Goal: Information Seeking & Learning: Find specific fact

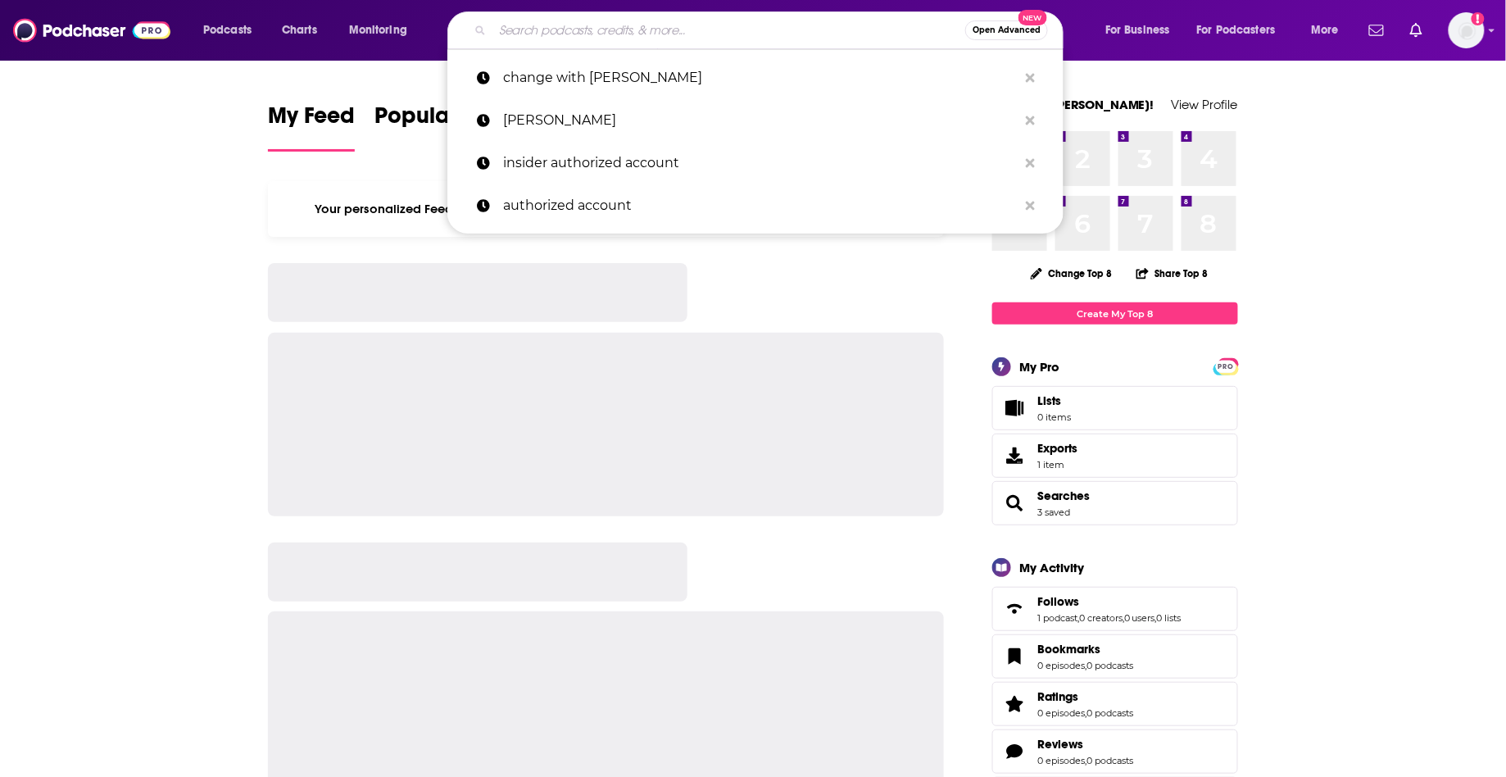
click at [522, 36] on input "Search podcasts, credits, & more..." at bounding box center [728, 30] width 473 height 26
paste input "[PERSON_NAME]"
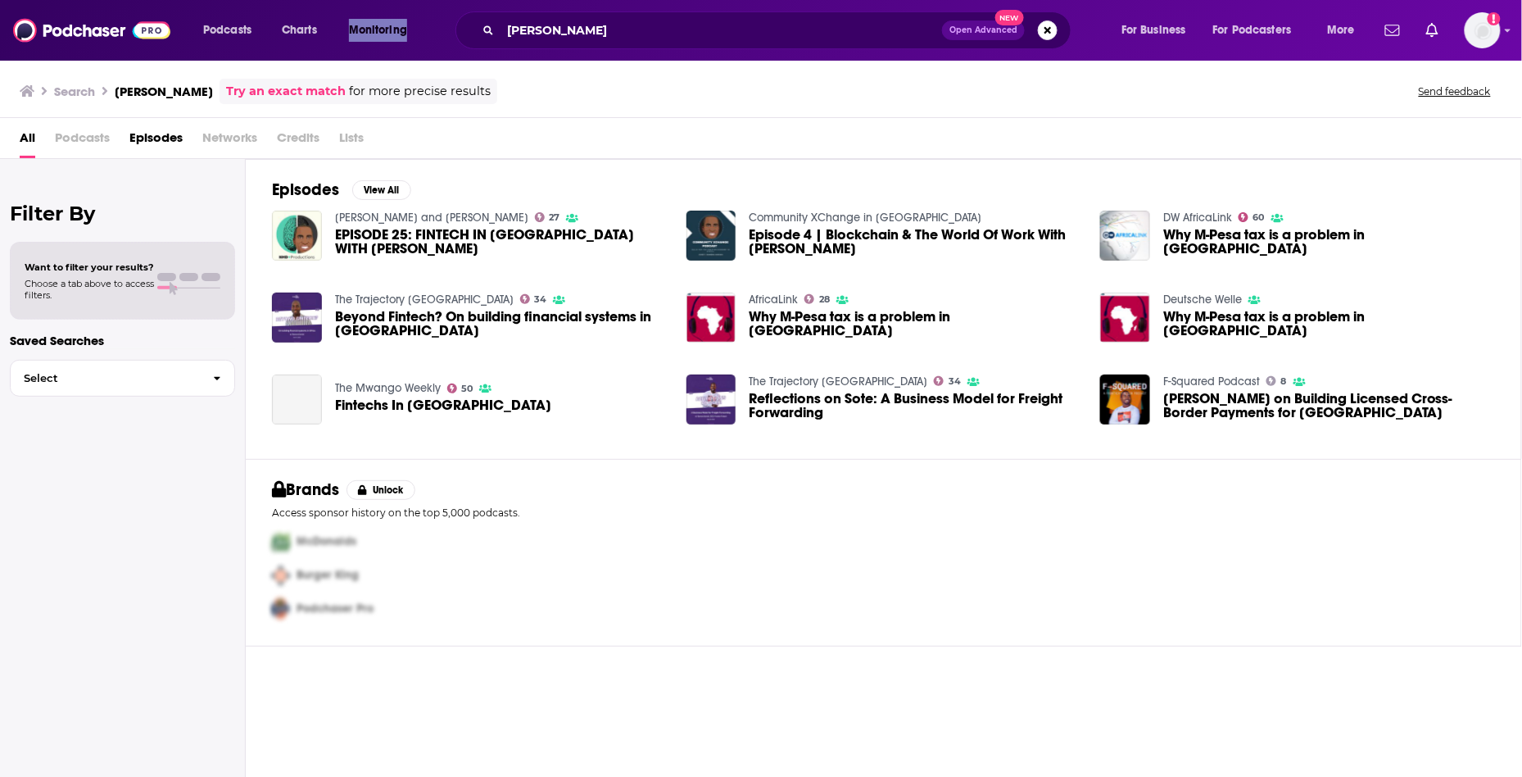
drag, startPoint x: 594, startPoint y: 8, endPoint x: 379, endPoint y: 9, distance: 214.6
click at [379, 9] on div "Podcasts Charts Monitoring [PERSON_NAME] Open Advanced New For Business For Pod…" at bounding box center [761, 30] width 1522 height 61
click at [704, 35] on input "[PERSON_NAME]" at bounding box center [722, 30] width 442 height 26
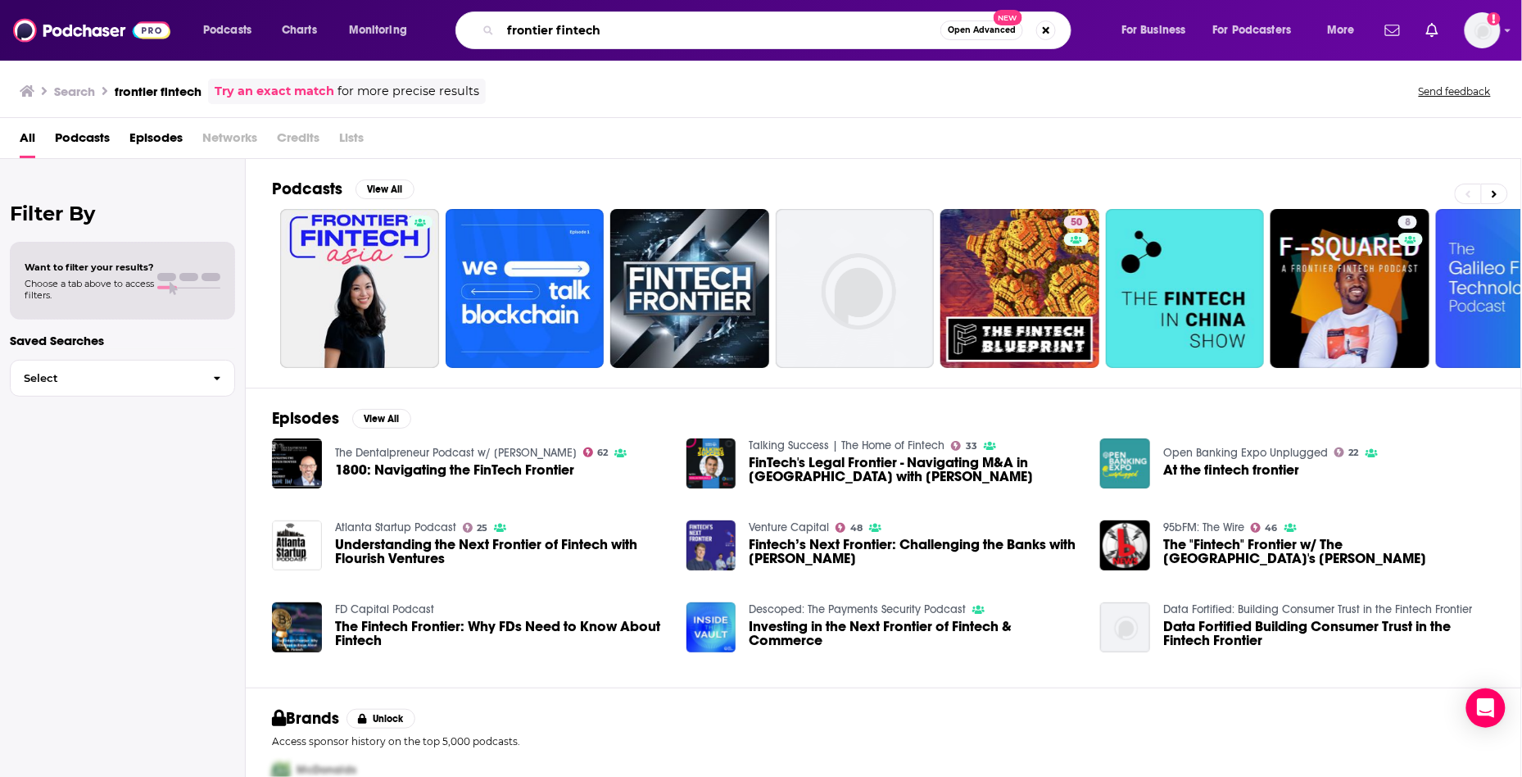
drag, startPoint x: 663, startPoint y: 36, endPoint x: 434, endPoint y: 38, distance: 228.6
click at [434, 38] on div "Podcasts Charts Monitoring frontier fintech Open Advanced New For Business For …" at bounding box center [781, 30] width 1179 height 38
click at [438, 33] on div "Podcasts Charts Monitoring" at bounding box center [323, 30] width 263 height 26
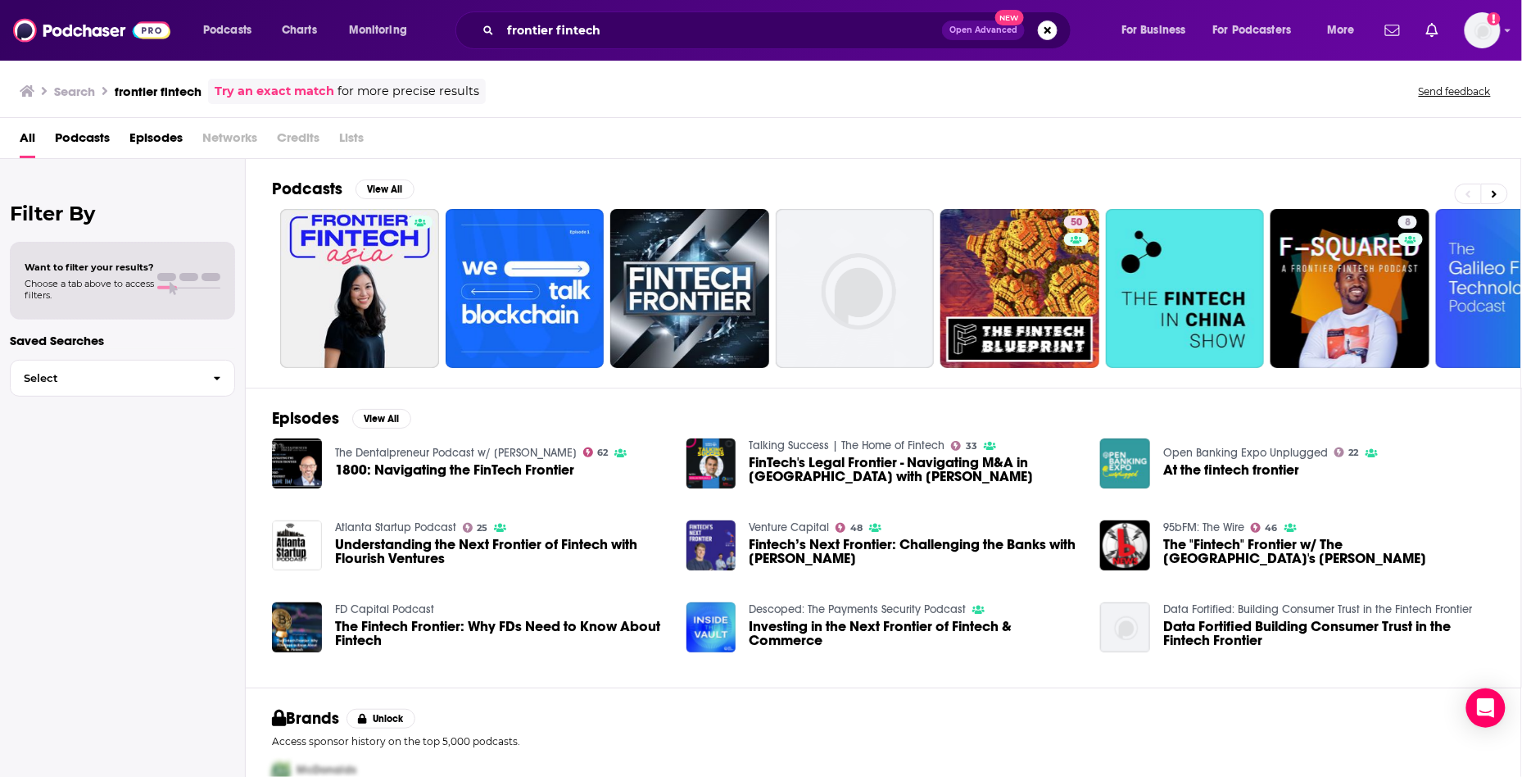
click at [565, 13] on div "frontier fintech Open Advanced New" at bounding box center [763, 30] width 616 height 38
click at [565, 22] on input "frontier fintech" at bounding box center [722, 30] width 442 height 26
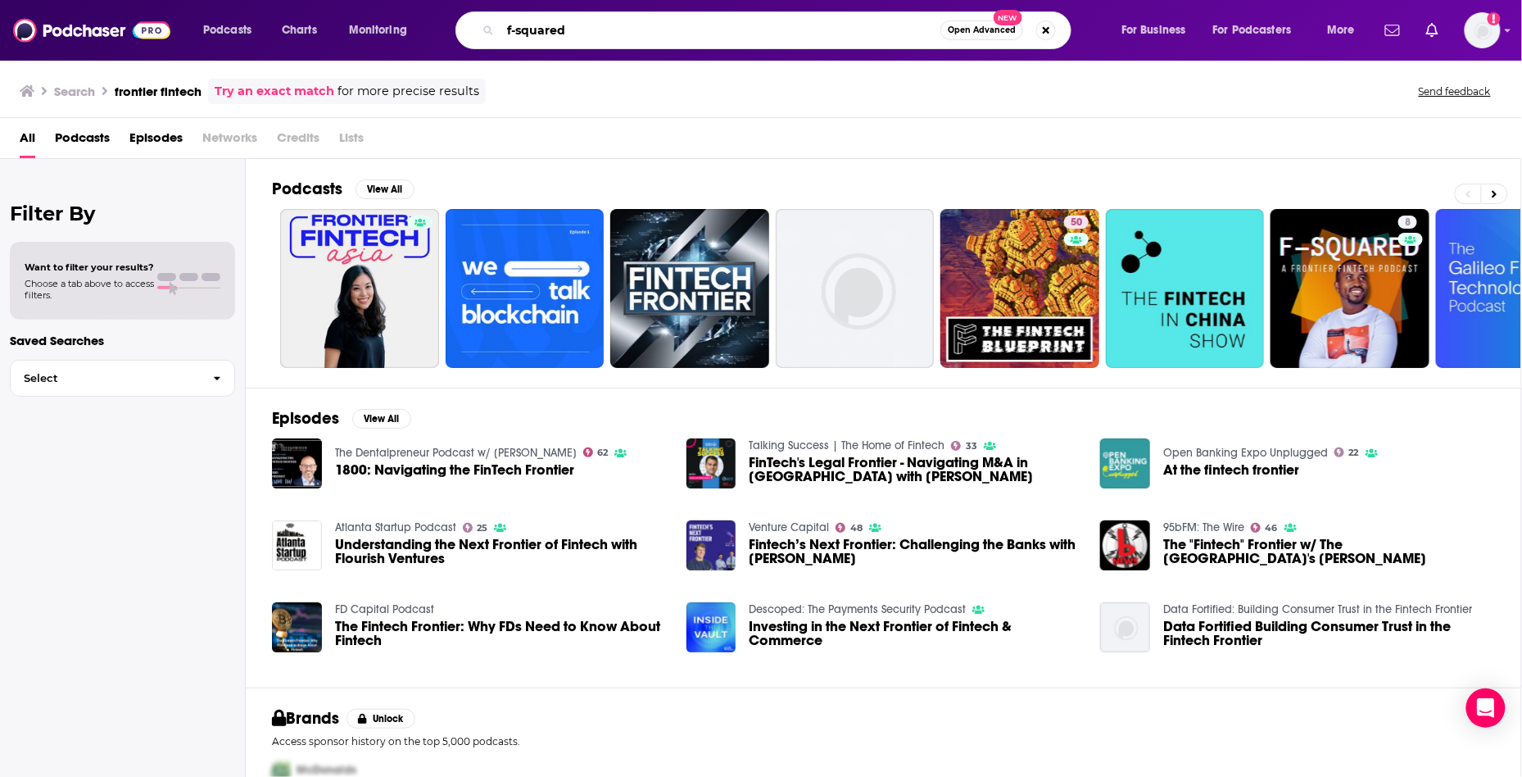
type input "f-squared"
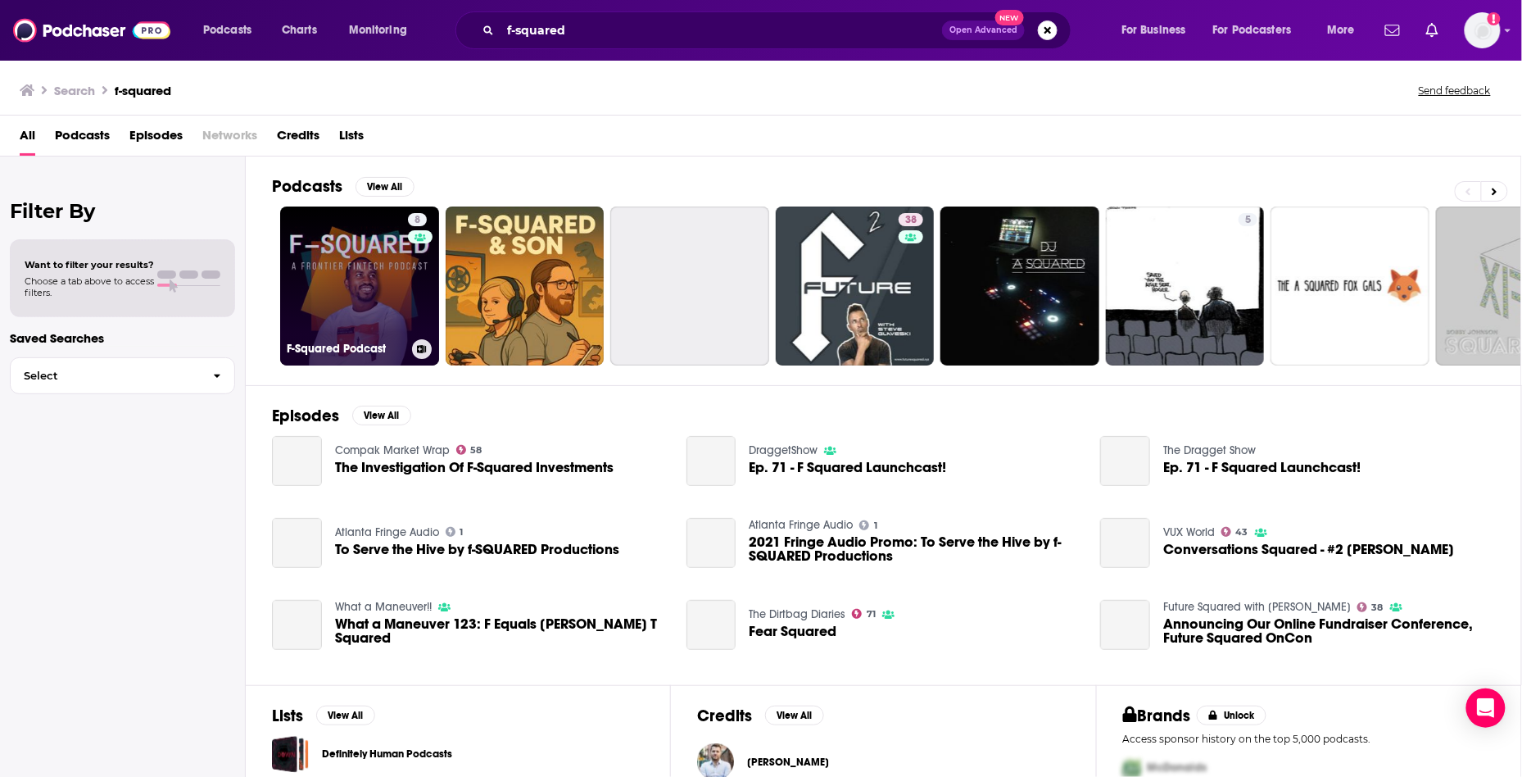
click at [353, 313] on link "8 F-Squared Podcast" at bounding box center [359, 285] width 159 height 159
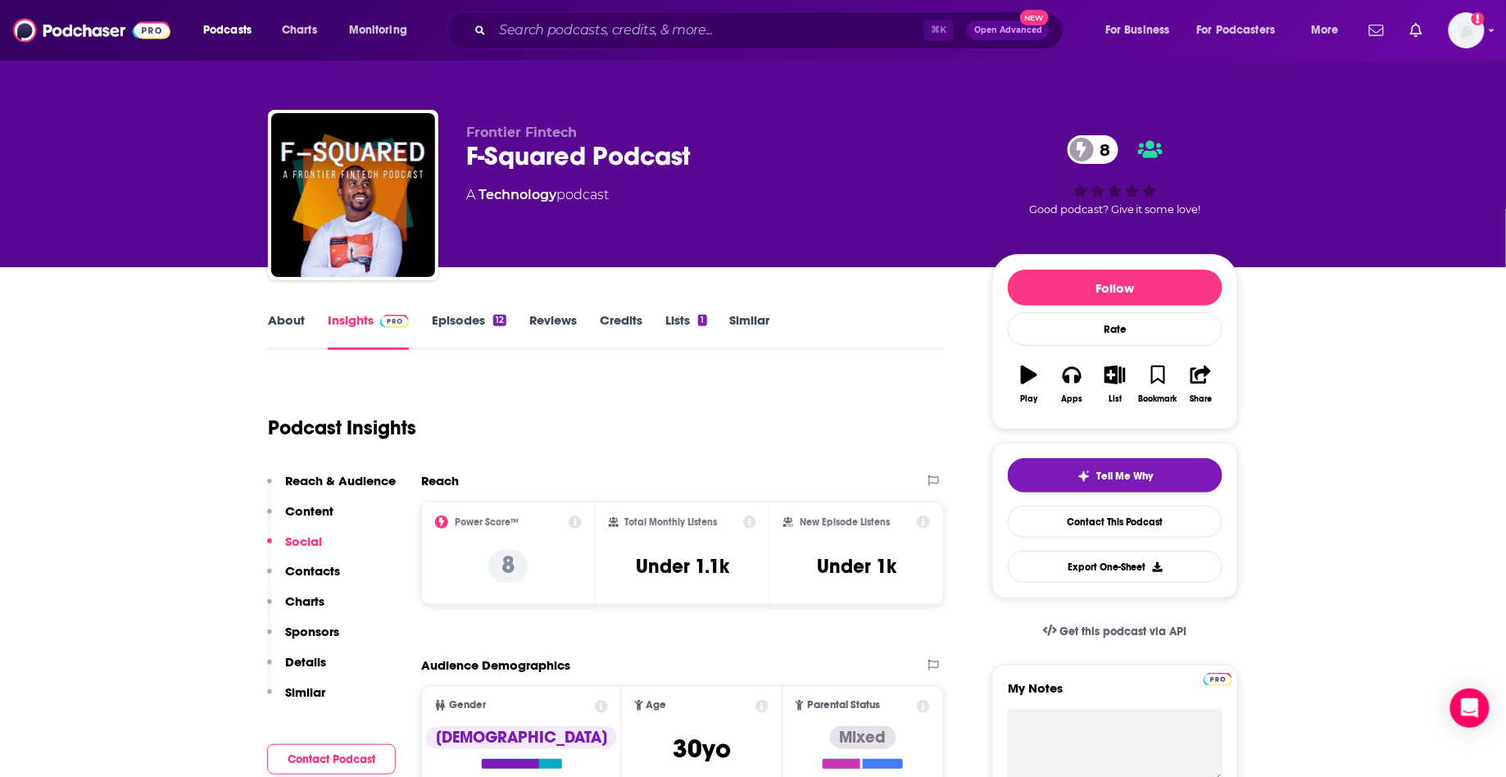
click at [278, 319] on link "About" at bounding box center [286, 331] width 37 height 38
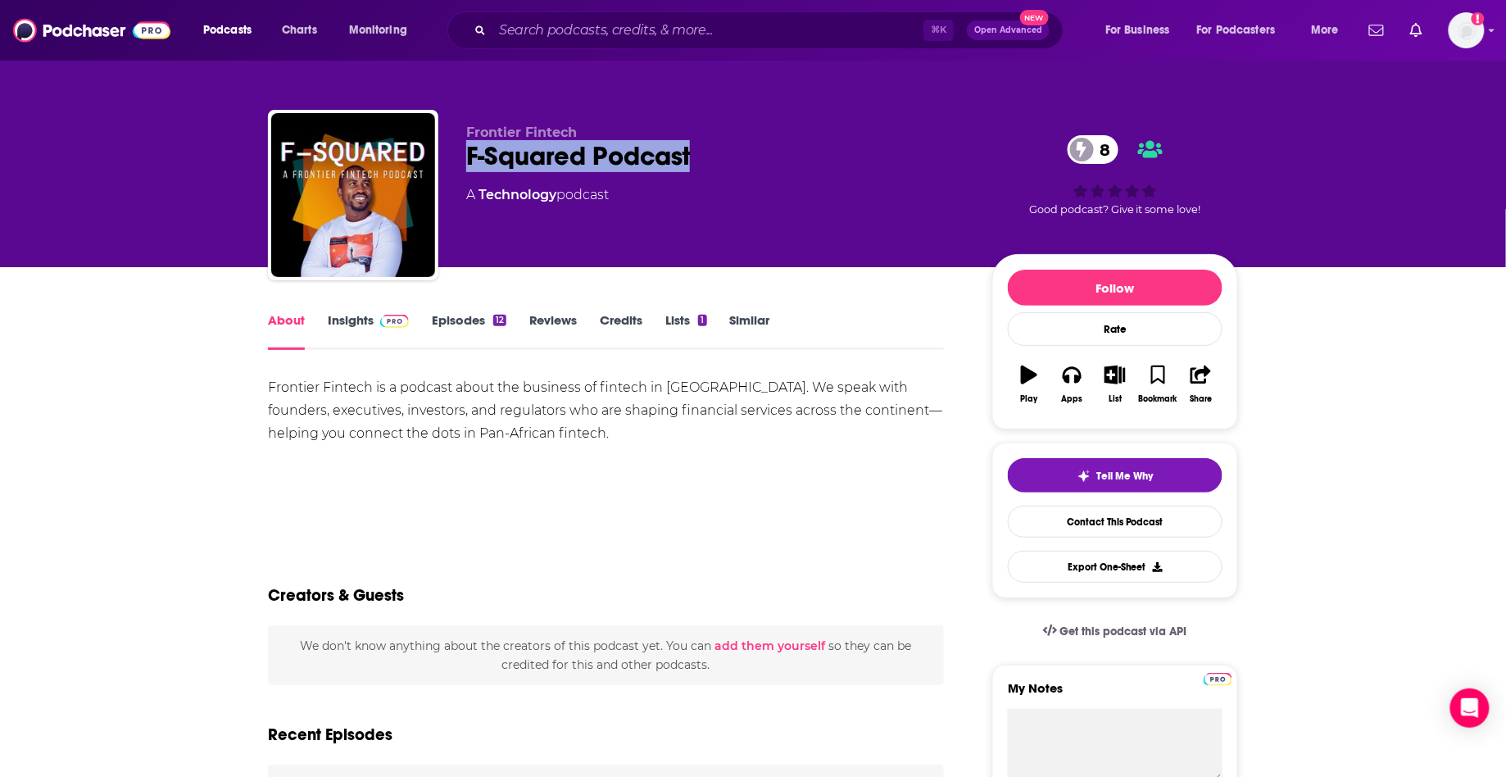
drag, startPoint x: 739, startPoint y: 169, endPoint x: 460, endPoint y: 165, distance: 278.5
click at [460, 165] on div "Frontier Fintech F-Squared Podcast 8 A Technology podcast 8 Good podcast? Give …" at bounding box center [753, 198] width 970 height 177
copy h1 "F-Squared Podcast"
